Goal: Contribute content: Add original content to the website for others to see

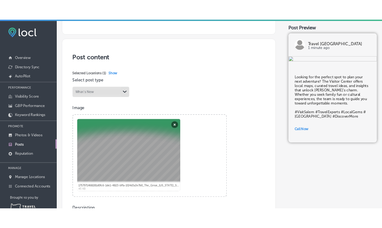
scroll to position [150, 0]
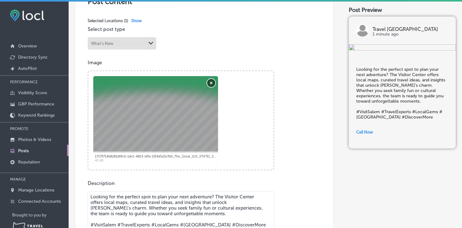
click at [210, 82] on button "Remove" at bounding box center [211, 83] width 8 height 8
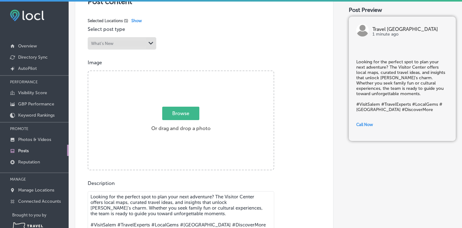
click at [175, 114] on span "Browse" at bounding box center [180, 113] width 37 height 13
click at [175, 73] on input "Browse Or drag and drop a photo" at bounding box center [180, 72] width 185 height 2
click at [196, 115] on span "Browse" at bounding box center [180, 113] width 37 height 13
click at [196, 73] on input "Browse Or drag and drop a photo" at bounding box center [180, 72] width 185 height 2
type input "C:\fakepath\IMG_8328 2.HEIC"
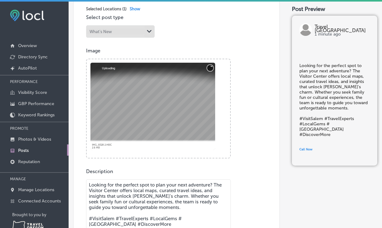
click at [207, 65] on button "Cancel" at bounding box center [210, 68] width 6 height 6
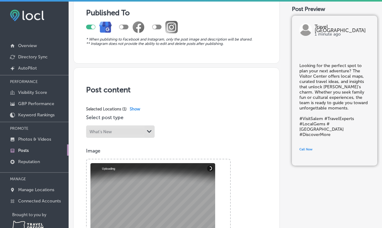
scroll to position [105, 0]
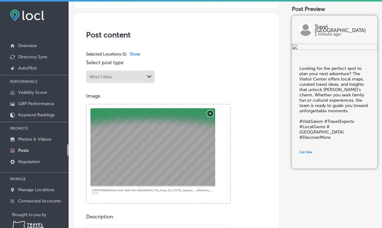
click at [209, 112] on button "Remove" at bounding box center [210, 113] width 6 height 6
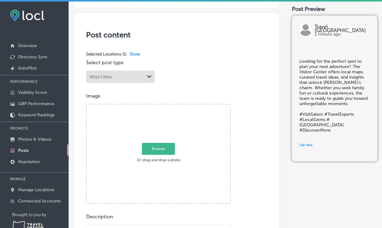
click at [160, 145] on span "Browse" at bounding box center [158, 149] width 33 height 12
click at [160, 106] on input "Browse Or drag and drop a photo" at bounding box center [159, 106] width 144 height 2
type input "C:\fakepath\Travel_Salem_Building_10.jpg"
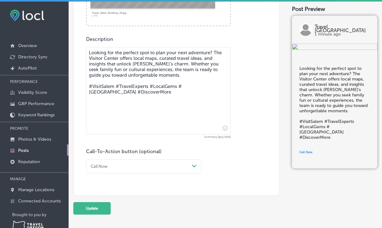
scroll to position [294, 0]
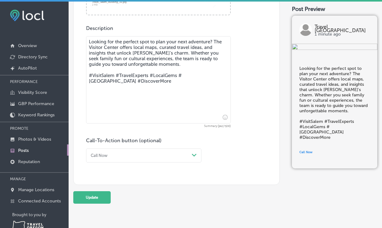
click at [133, 154] on div "Call Now" at bounding box center [138, 155] width 101 height 8
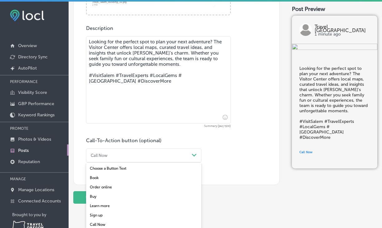
click at [104, 204] on div "Learn more" at bounding box center [144, 205] width 116 height 9
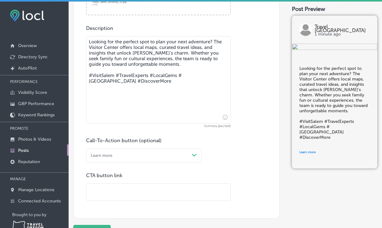
click at [104, 191] on input "text" at bounding box center [158, 192] width 144 height 17
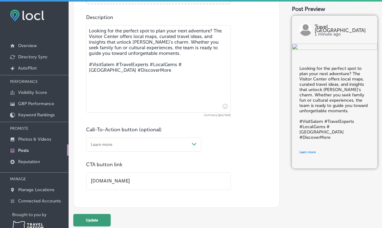
click at [100, 221] on button "Update" at bounding box center [91, 220] width 37 height 12
click at [92, 219] on button "Update" at bounding box center [91, 220] width 37 height 12
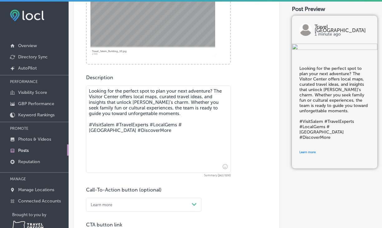
scroll to position [300, 0]
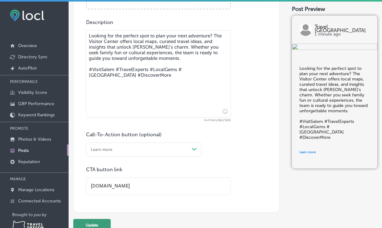
click at [95, 224] on button "Update" at bounding box center [91, 225] width 37 height 12
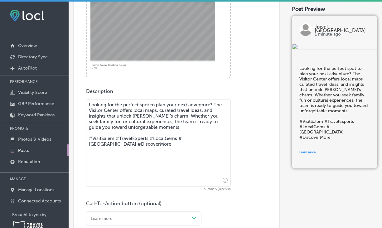
scroll to position [338, 0]
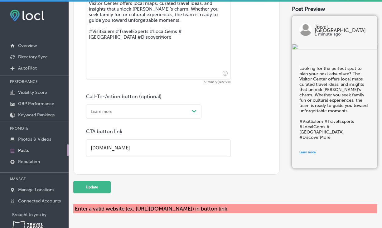
drag, startPoint x: 91, startPoint y: 146, endPoint x: 95, endPoint y: 144, distance: 4.9
click at [92, 145] on input "[DOMAIN_NAME]" at bounding box center [158, 148] width 144 height 17
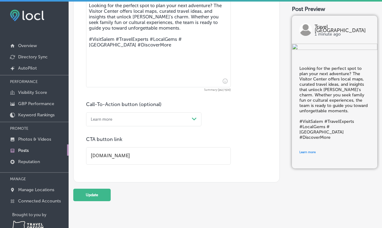
scroll to position [328, 0]
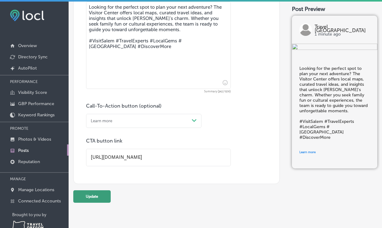
type input "[URL][DOMAIN_NAME]"
click at [91, 196] on button "Update" at bounding box center [91, 196] width 37 height 12
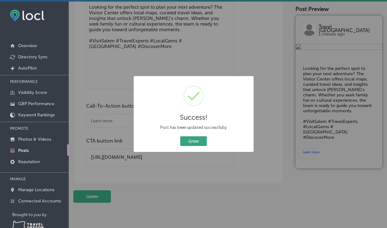
click at [193, 139] on button "Great" at bounding box center [193, 141] width 27 height 10
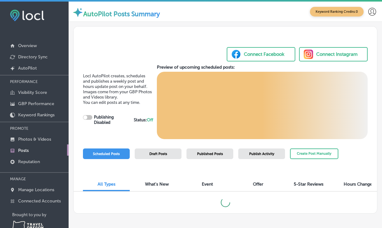
checkbox input "true"
